Goal: Information Seeking & Learning: Learn about a topic

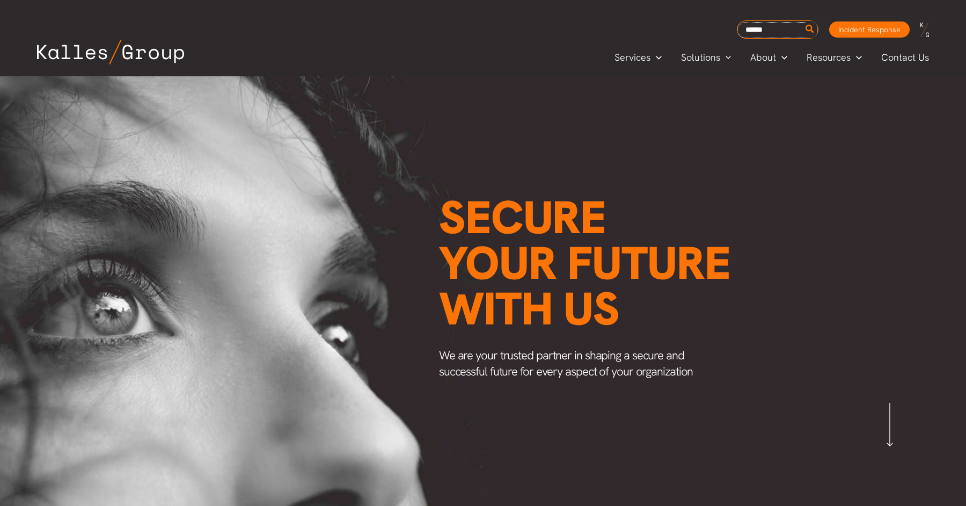
click at [769, 30] on input "Search for:" at bounding box center [778, 30] width 81 height 16
type input "****"
click at [804, 21] on button "Search" at bounding box center [810, 29] width 13 height 17
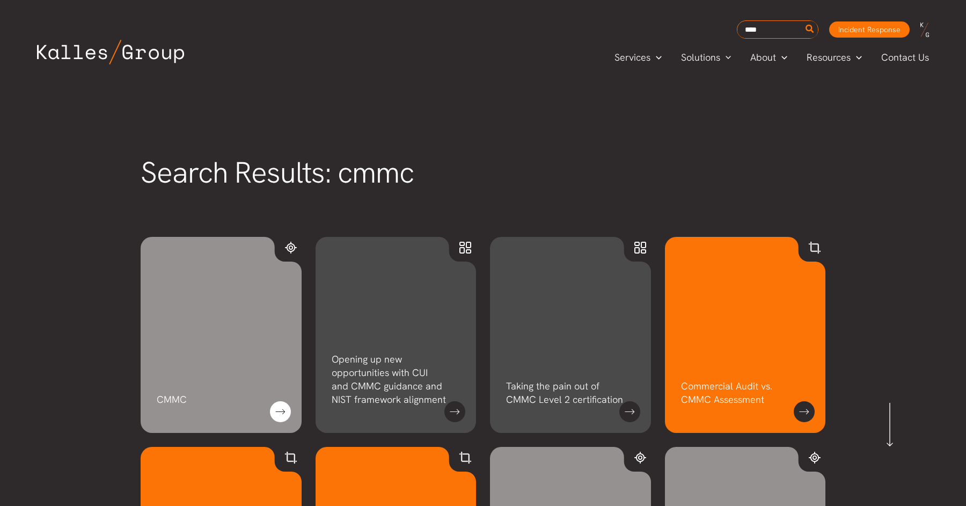
click at [274, 409] on link at bounding box center [280, 411] width 21 height 21
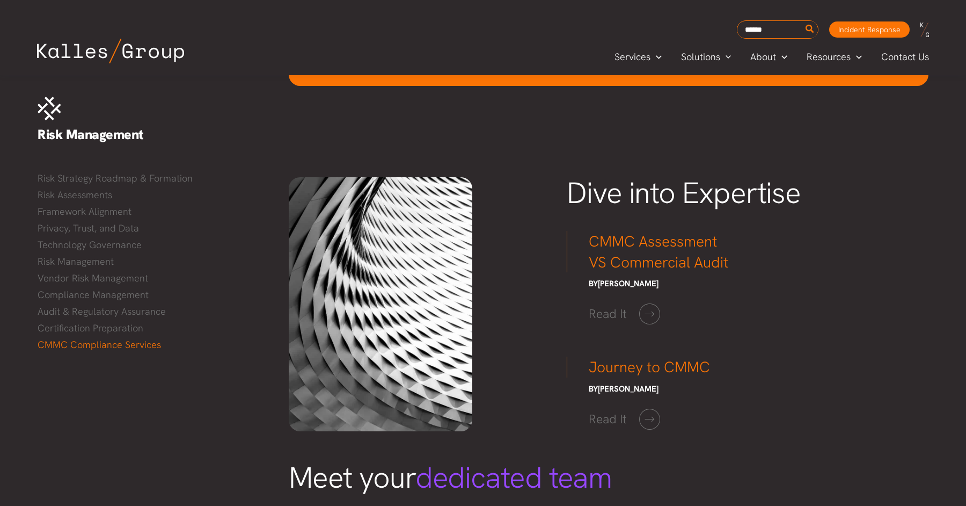
scroll to position [1325, 0]
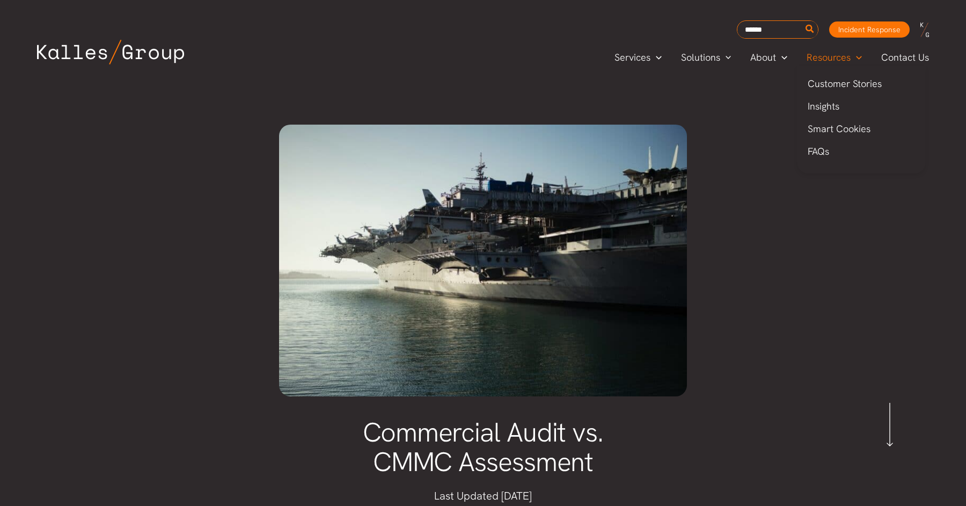
click at [823, 60] on span "Resources" at bounding box center [829, 57] width 44 height 16
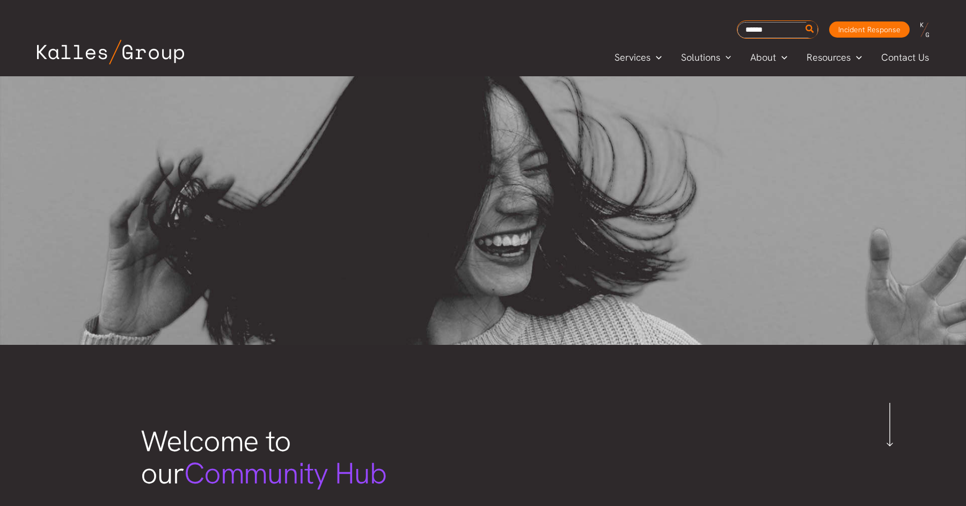
click at [780, 28] on input "Search for:" at bounding box center [778, 30] width 81 height 16
type input "****"
click at [804, 21] on button "Search" at bounding box center [810, 29] width 13 height 17
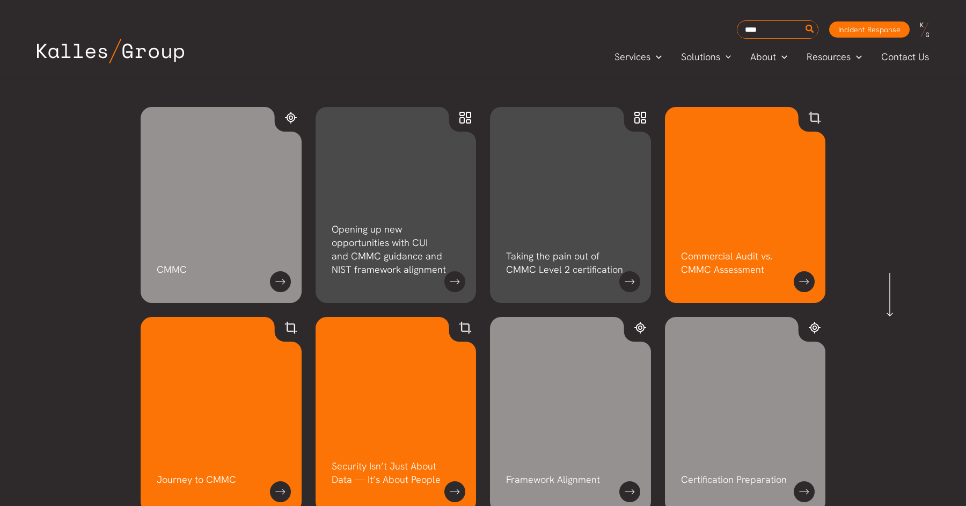
scroll to position [137, 0]
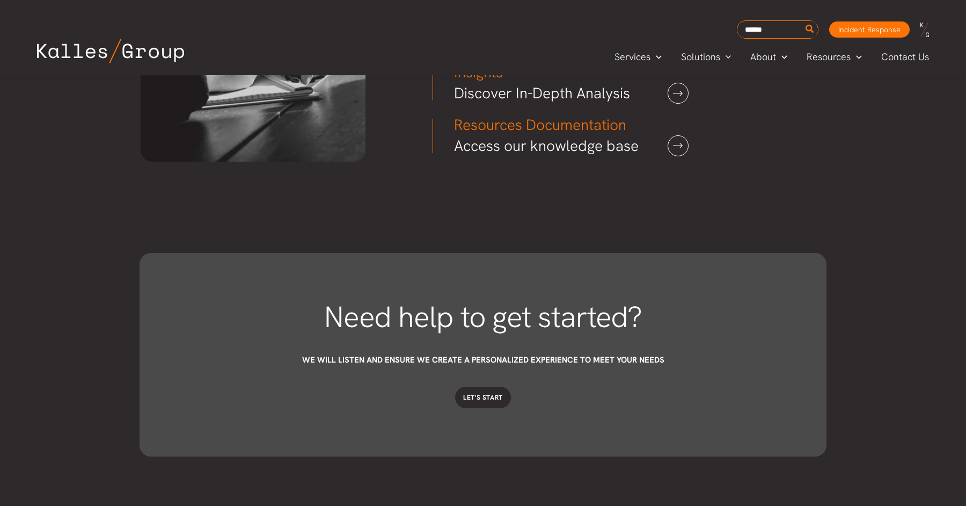
scroll to position [3272, 0]
